Goal: Find specific page/section: Find specific page/section

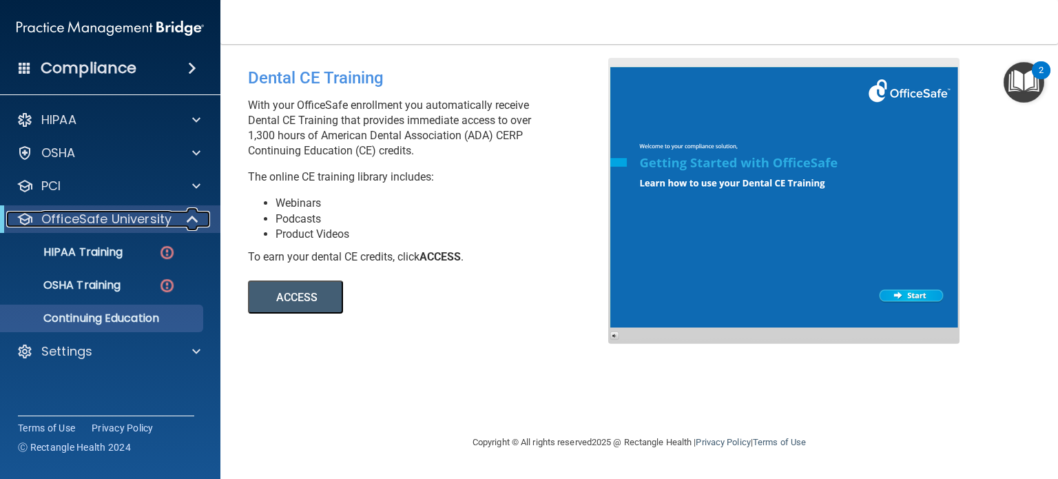
click at [194, 216] on span at bounding box center [194, 219] width 12 height 17
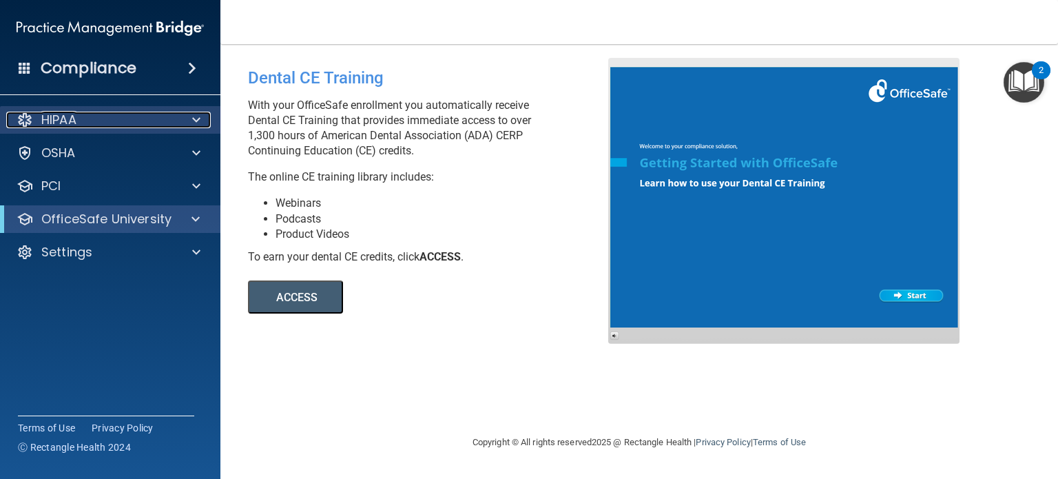
click at [118, 120] on div "HIPAA" at bounding box center [91, 120] width 171 height 17
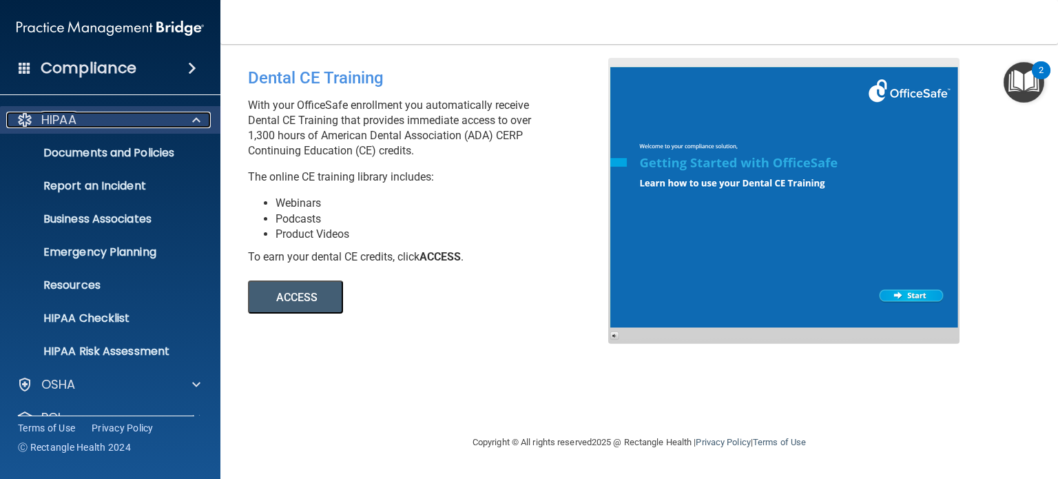
click at [196, 118] on span at bounding box center [196, 120] width 8 height 17
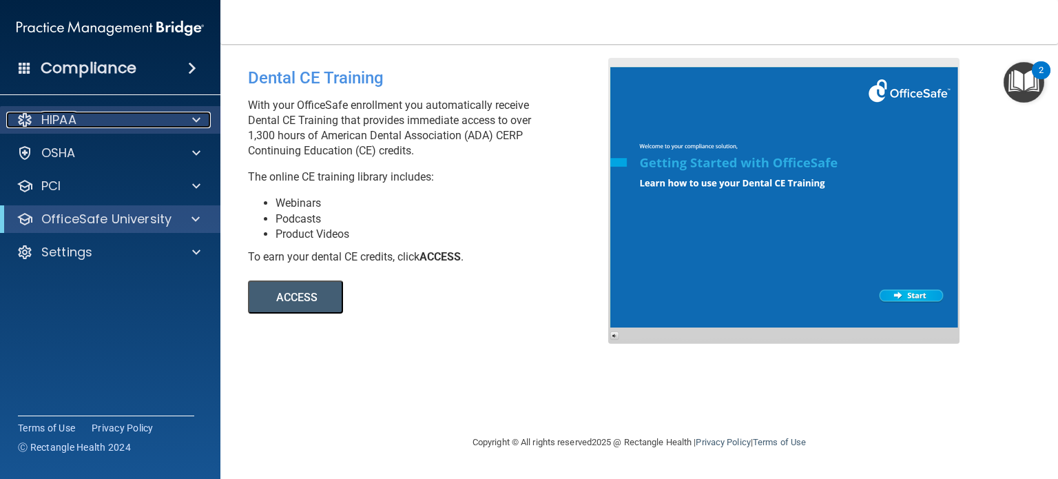
click at [201, 123] on div at bounding box center [194, 120] width 34 height 17
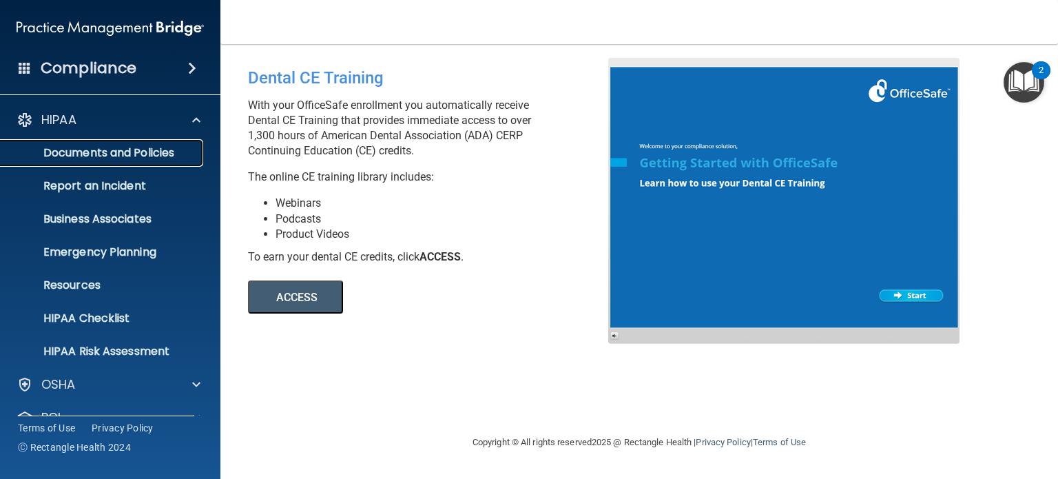
click at [181, 141] on link "Documents and Policies" at bounding box center [94, 153] width 217 height 28
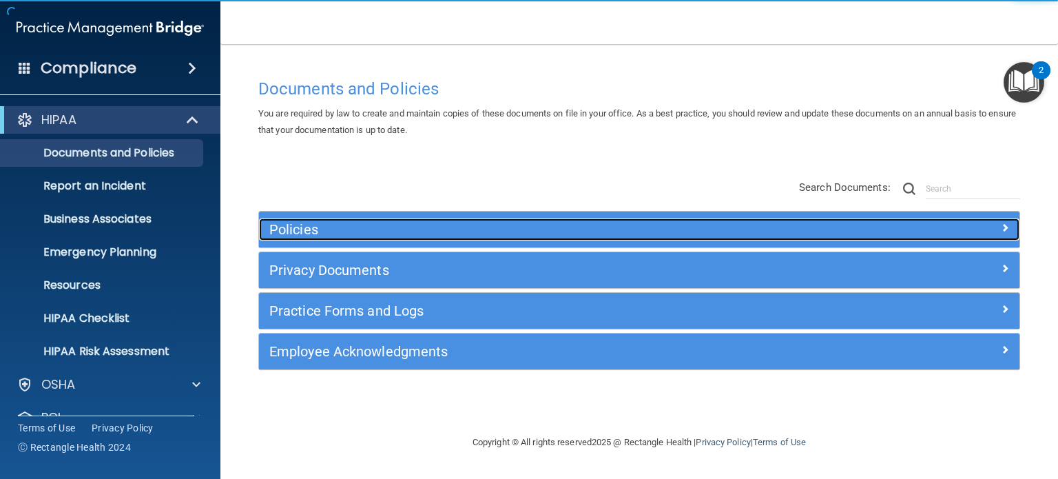
click at [690, 223] on h5 "Policies" at bounding box center [544, 229] width 550 height 15
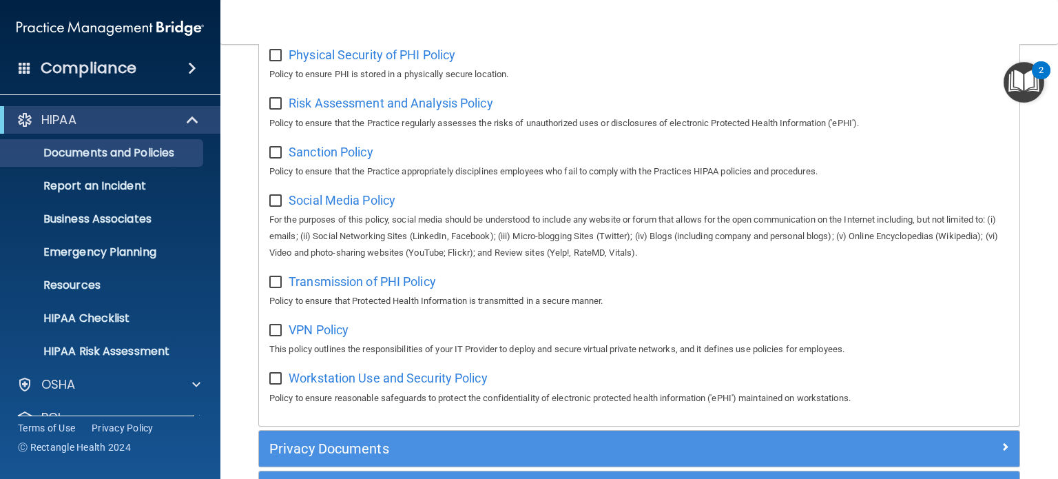
scroll to position [1112, 0]
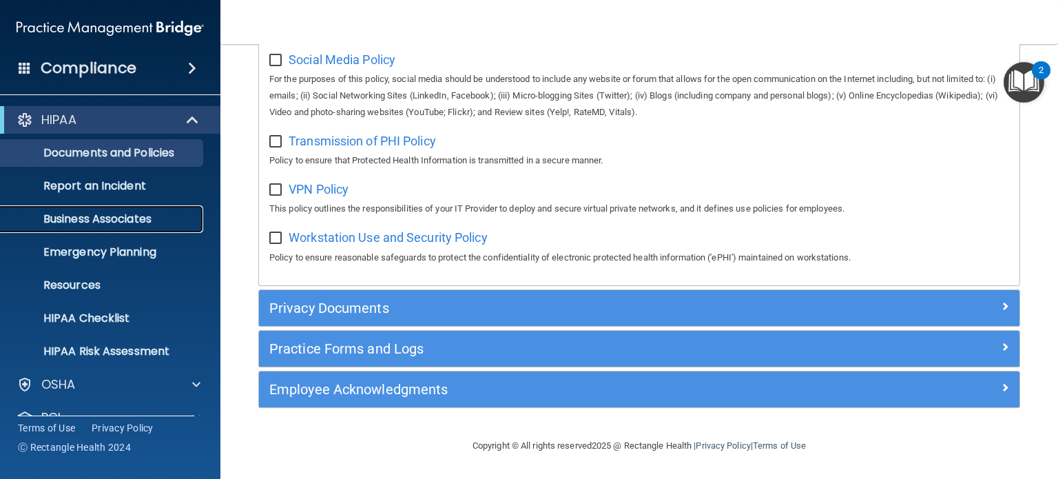
click at [132, 216] on p "Business Associates" at bounding box center [103, 219] width 188 height 14
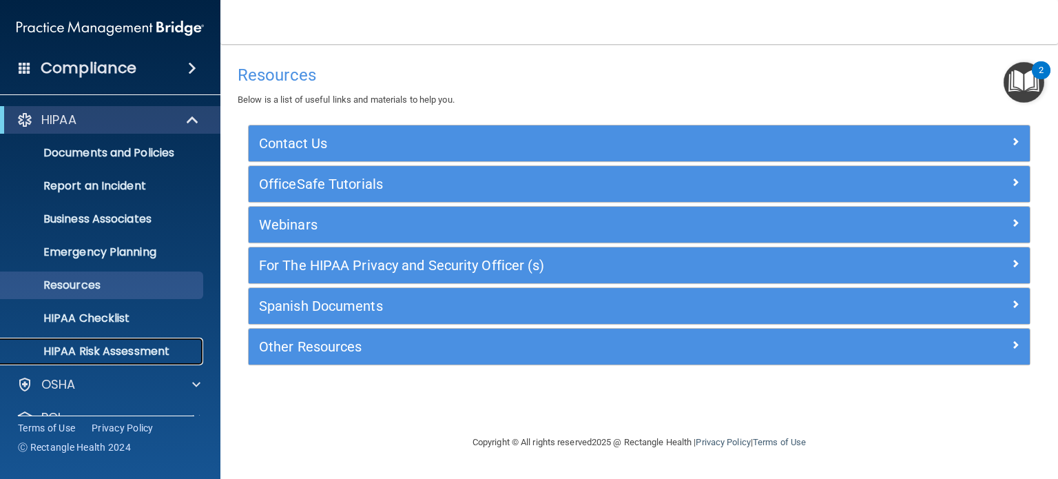
click at [154, 345] on p "HIPAA Risk Assessment" at bounding box center [103, 352] width 188 height 14
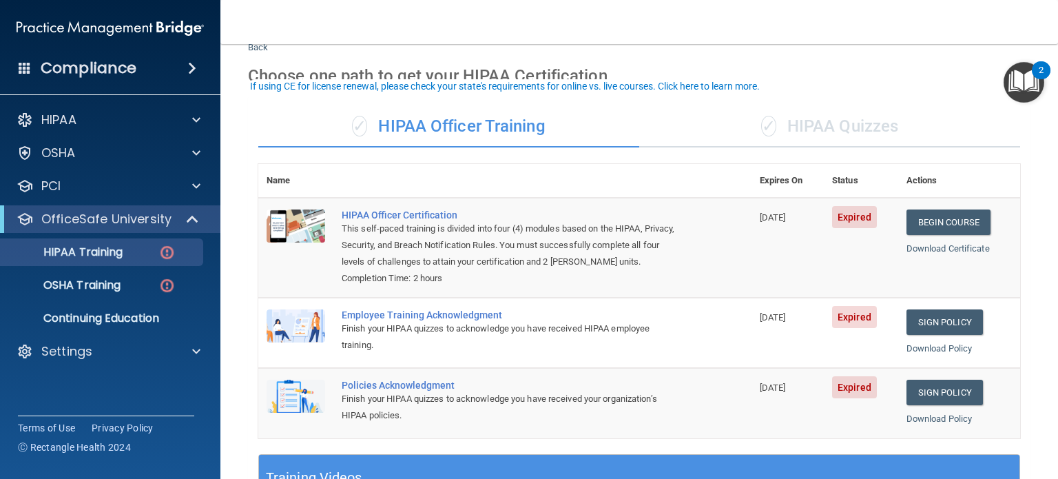
scroll to position [69, 0]
